Goal: Download file/media

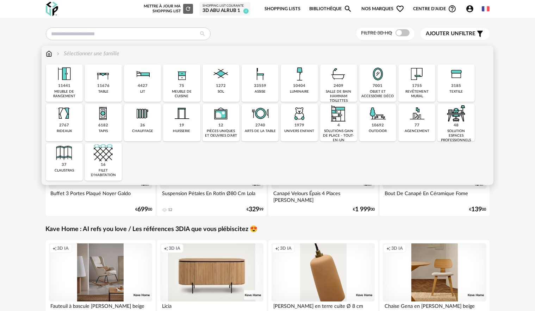
click at [282, 85] on div "10404 luminaire" at bounding box center [299, 82] width 37 height 37
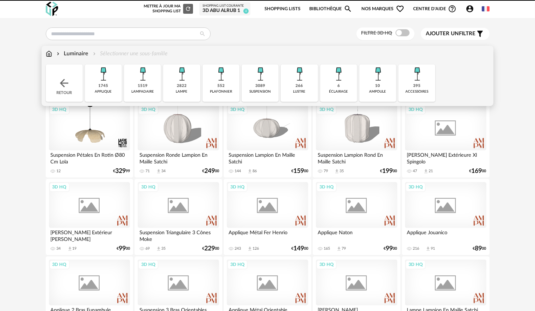
click at [261, 85] on div "Close icon Retour 1745 applique 1519 lampadaire 2822 lampe 552 plafonnier 3089 …" at bounding box center [268, 82] width 444 height 37
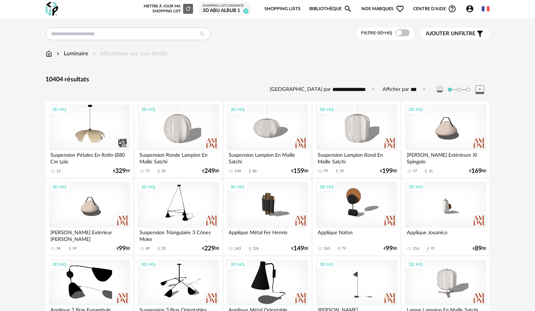
click at [49, 55] on img at bounding box center [49, 54] width 6 height 8
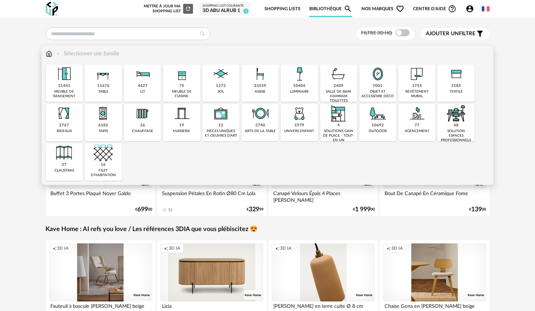
click at [274, 77] on div "33559 assise" at bounding box center [260, 82] width 37 height 37
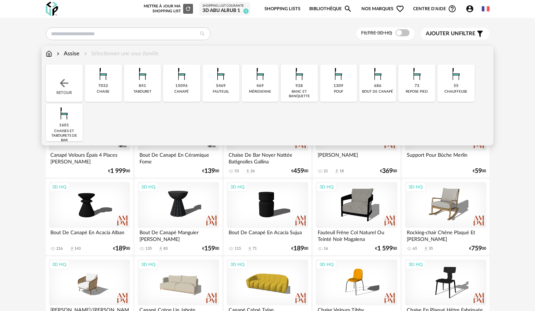
click at [296, 77] on img at bounding box center [299, 73] width 19 height 19
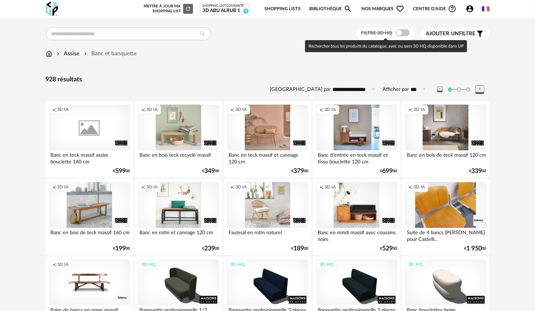
click at [401, 32] on span at bounding box center [402, 32] width 14 height 7
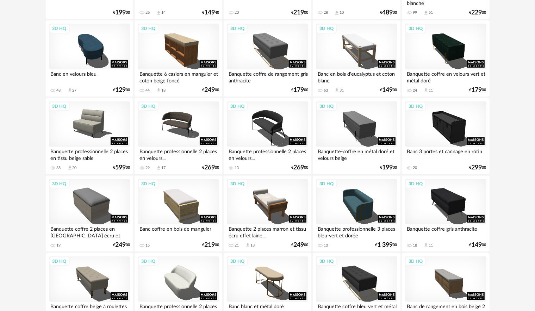
scroll to position [282, 0]
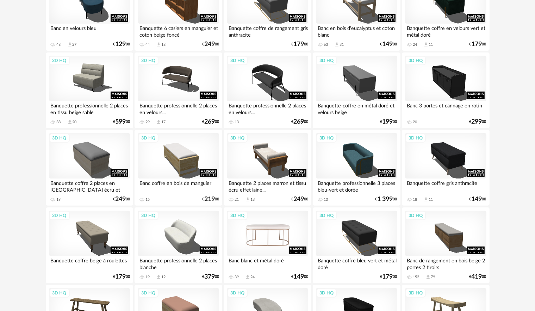
click at [277, 234] on div "3D HQ" at bounding box center [267, 234] width 81 height 46
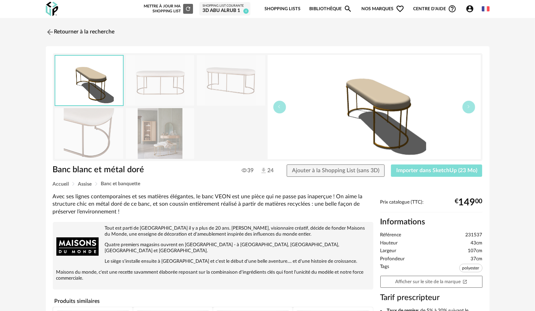
click at [442, 172] on span "Importer dans SketchUp (23 Mo)" at bounding box center [436, 171] width 81 height 6
